Goal: Transaction & Acquisition: Purchase product/service

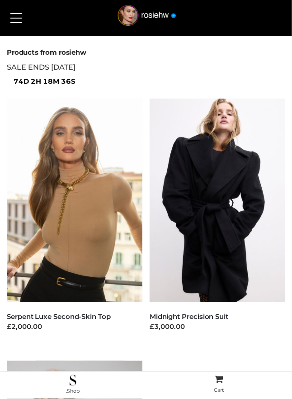
click at [7, 23] on button at bounding box center [16, 18] width 20 height 23
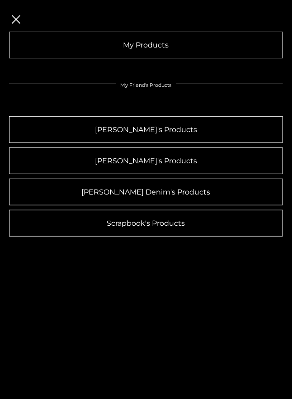
click at [11, 17] on button at bounding box center [16, 18] width 20 height 23
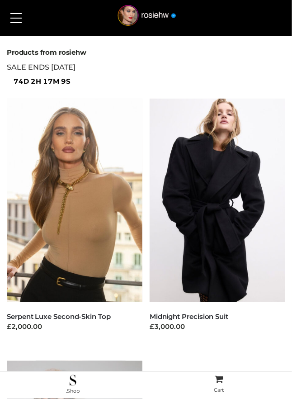
click at [17, 16] on button at bounding box center [16, 18] width 20 height 23
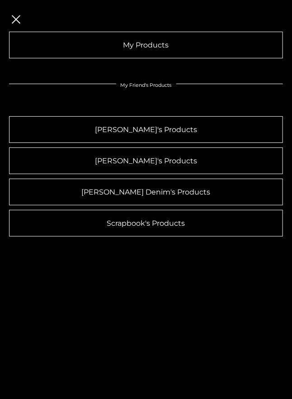
click at [17, 16] on button at bounding box center [16, 18] width 20 height 23
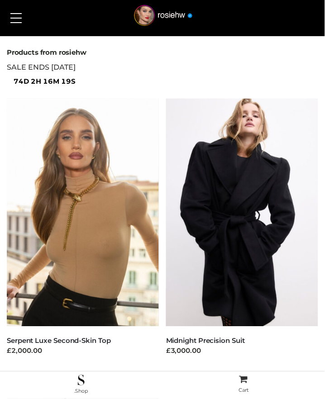
click at [10, 24] on button at bounding box center [16, 18] width 20 height 23
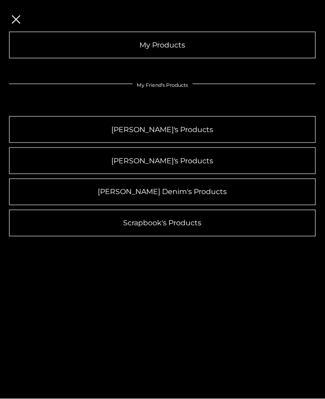
click at [11, 17] on button at bounding box center [16, 18] width 20 height 23
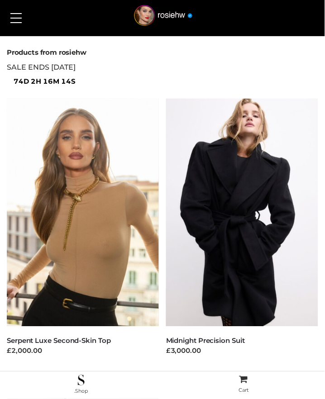
click at [19, 19] on button at bounding box center [16, 18] width 20 height 23
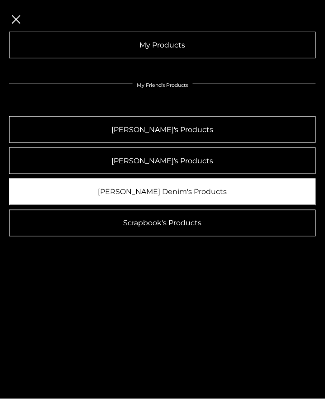
click at [194, 181] on link "[PERSON_NAME] Denim's Products" at bounding box center [162, 192] width 307 height 27
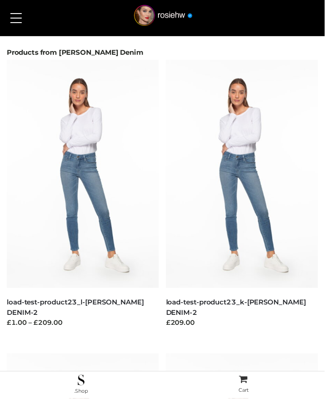
click at [14, 10] on button at bounding box center [16, 18] width 20 height 23
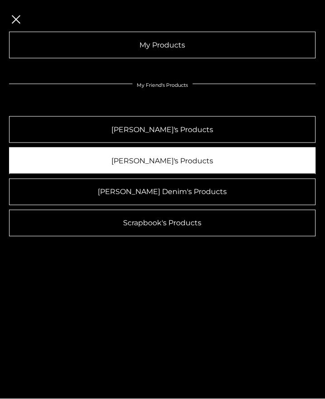
click at [184, 167] on link "[PERSON_NAME]'s Products" at bounding box center [162, 160] width 307 height 27
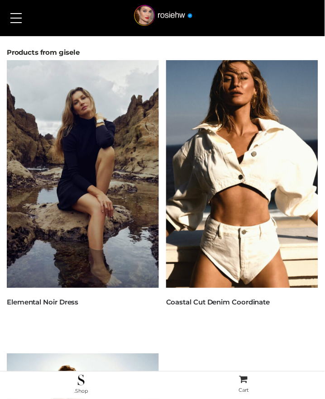
scroll to position [241, 0]
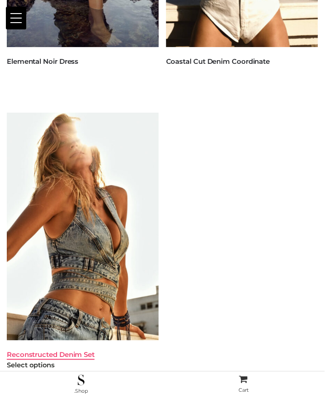
click at [76, 353] on link "Reconstructed Denim Set" at bounding box center [51, 355] width 88 height 9
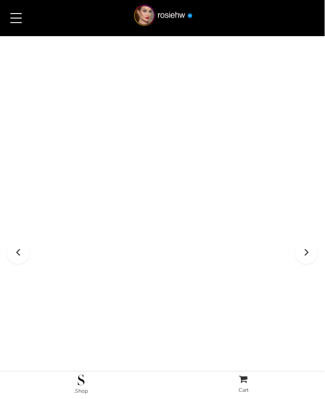
scroll to position [346, 0]
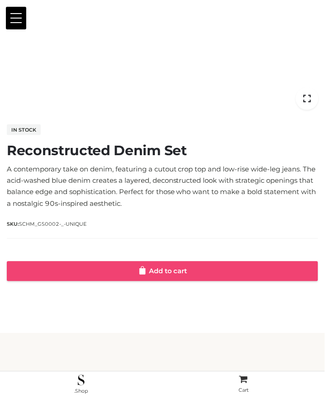
click at [216, 267] on link "Add to cart" at bounding box center [162, 272] width 311 height 20
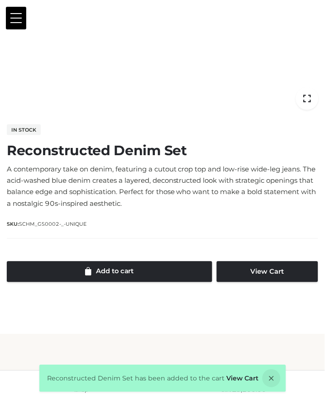
click at [240, 383] on div "Reconstructed Denim Set has been added to the cart View Cart" at bounding box center [162, 378] width 247 height 27
click at [242, 380] on link "View Cart" at bounding box center [243, 379] width 32 height 8
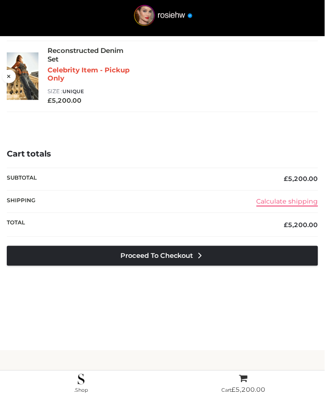
click at [287, 202] on link "Calculate shipping" at bounding box center [288, 202] width 62 height 8
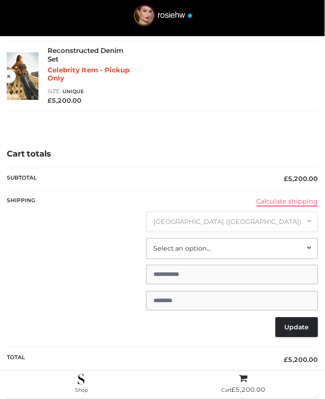
click at [287, 202] on link "Calculate shipping" at bounding box center [288, 202] width 62 height 8
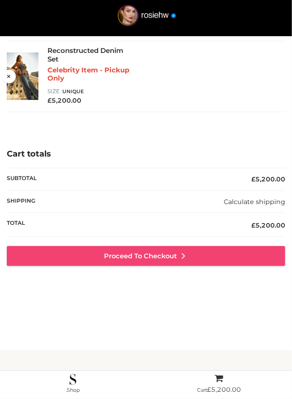
click at [134, 257] on link "Proceed to Checkout" at bounding box center [146, 256] width 279 height 20
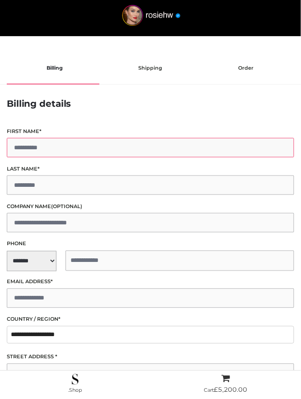
click at [105, 147] on input "First name *" at bounding box center [151, 147] width 288 height 19
